Goal: Manage account settings

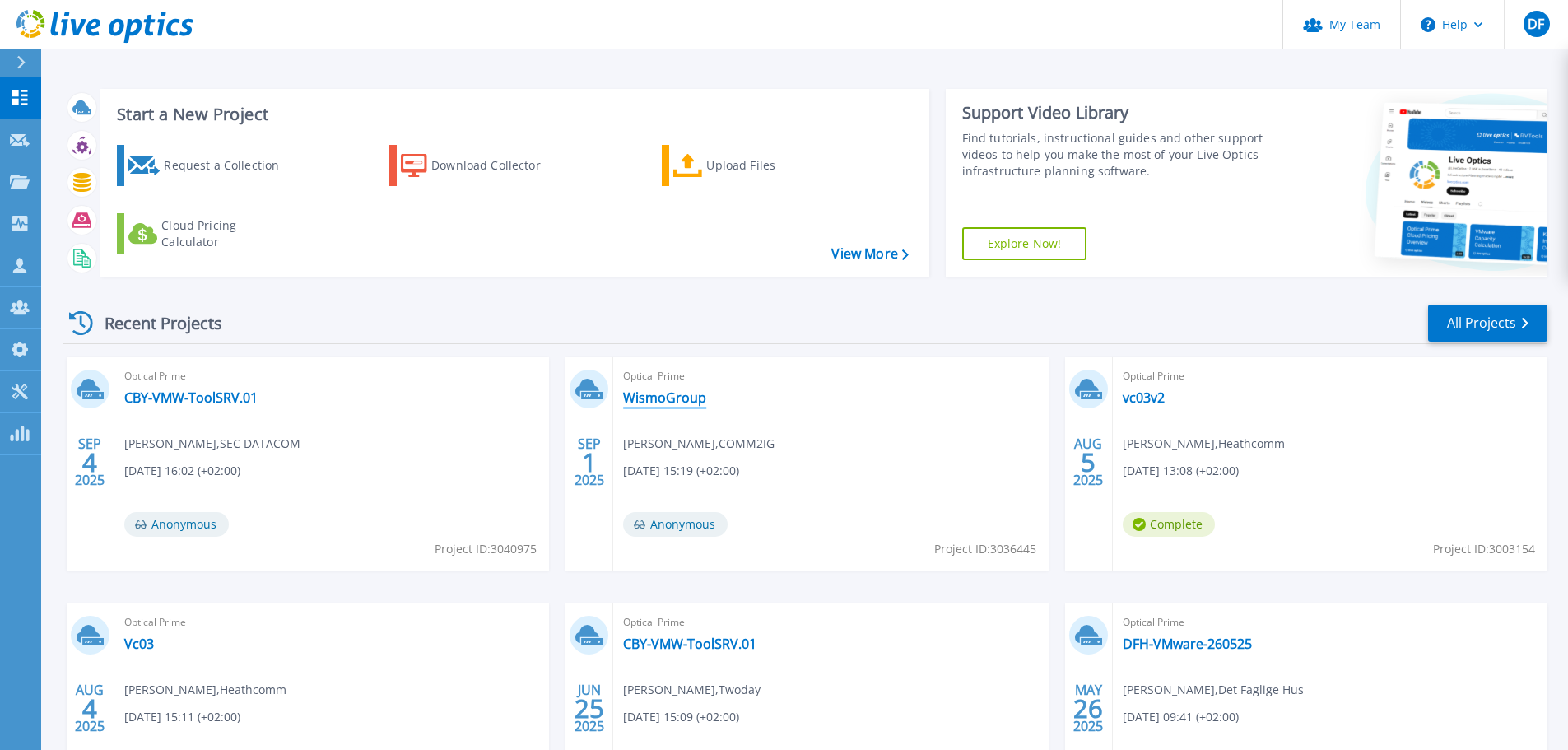
click at [678, 402] on link "WismoGroup" at bounding box center [664, 397] width 83 height 17
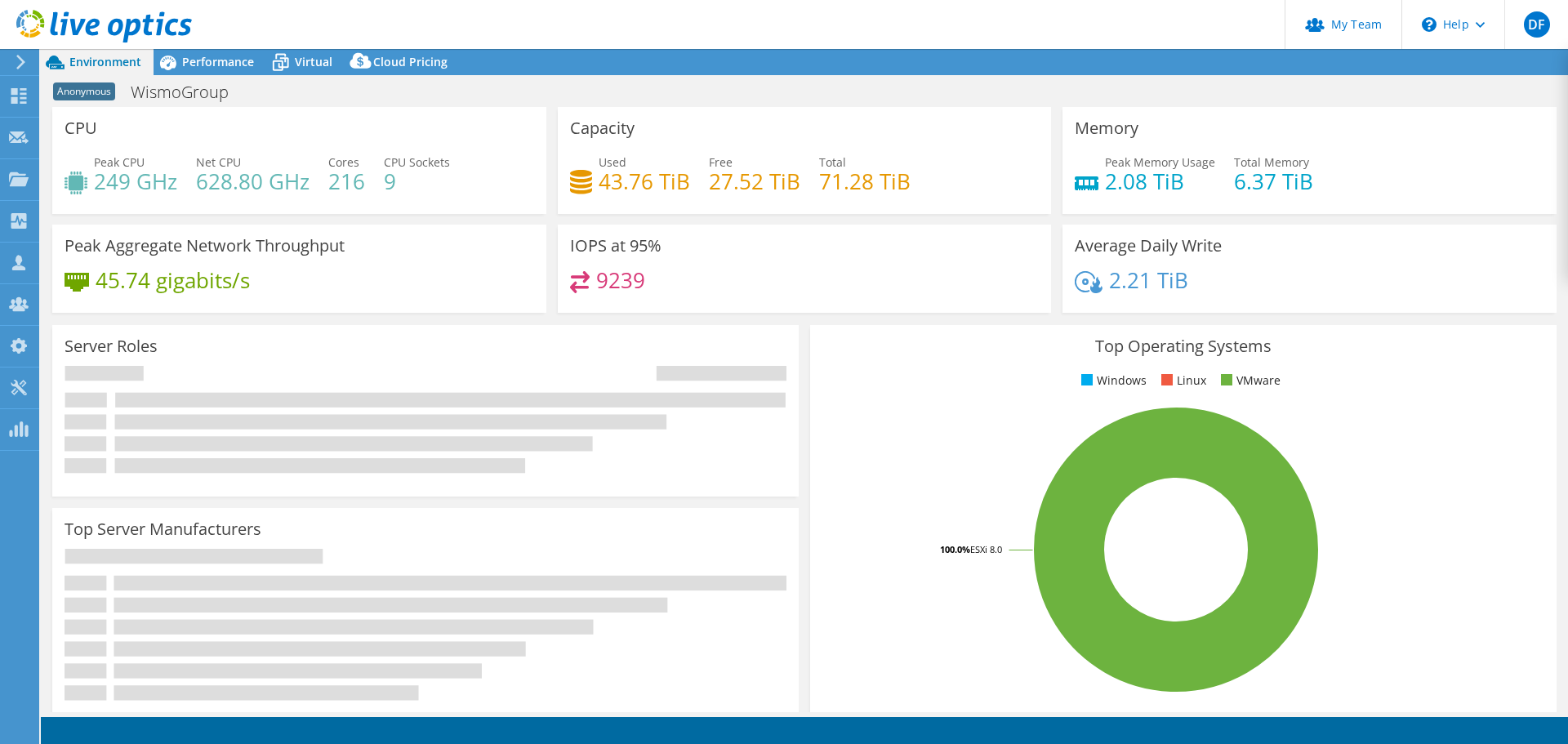
select select "USD"
